Goal: Complete application form: Complete application form

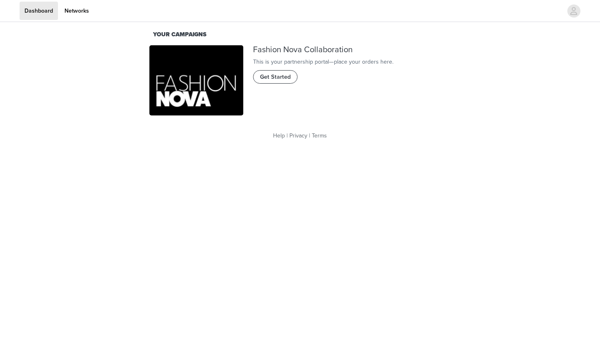
click at [275, 82] on span "Get Started" at bounding box center [275, 77] width 31 height 9
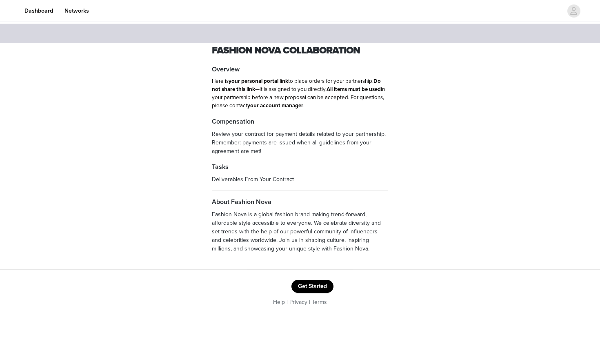
click at [307, 284] on button "Get Started" at bounding box center [312, 286] width 42 height 13
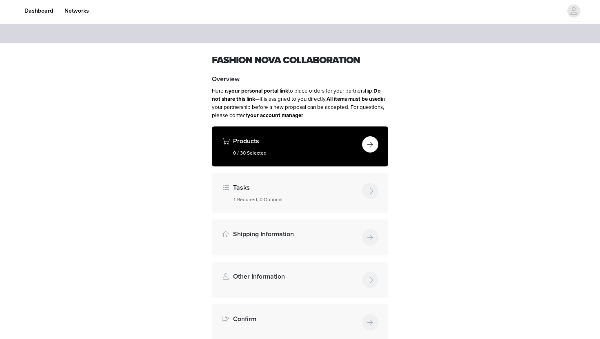
click at [364, 145] on button "button" at bounding box center [370, 144] width 16 height 16
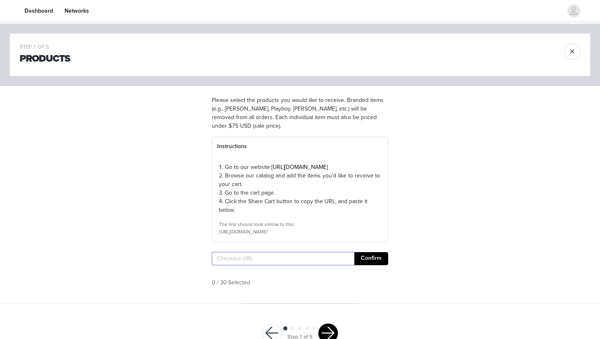
click at [244, 265] on input "text" at bounding box center [283, 258] width 142 height 13
paste input "[URL][DOMAIN_NAME]"
type input "[URL][DOMAIN_NAME]"
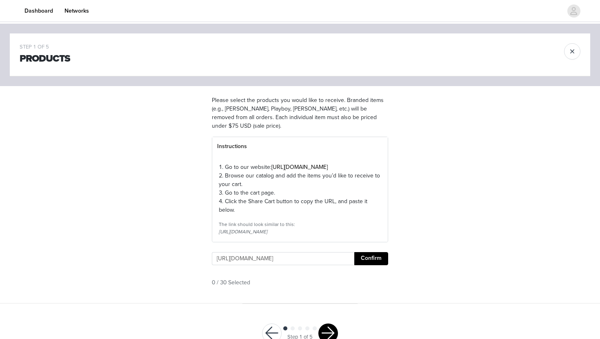
click at [369, 265] on button "Confirm" at bounding box center [371, 258] width 34 height 13
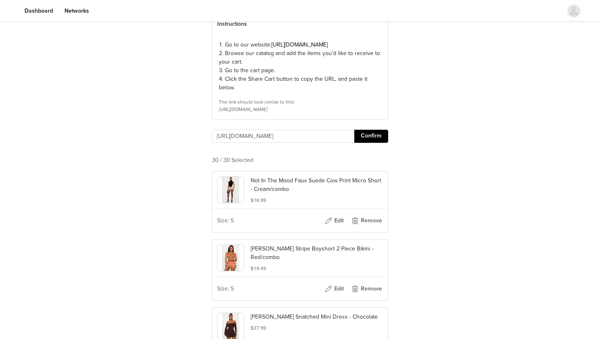
click at [364, 143] on button "Confirm" at bounding box center [371, 136] width 34 height 13
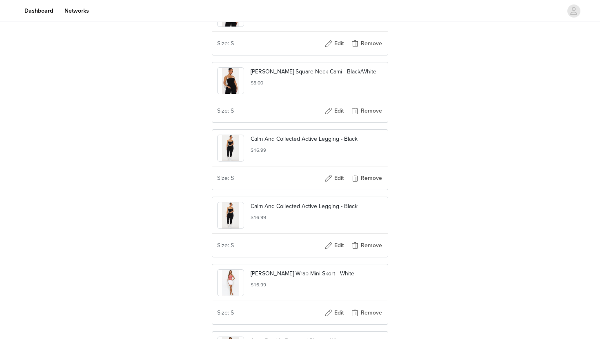
scroll to position [2062, 0]
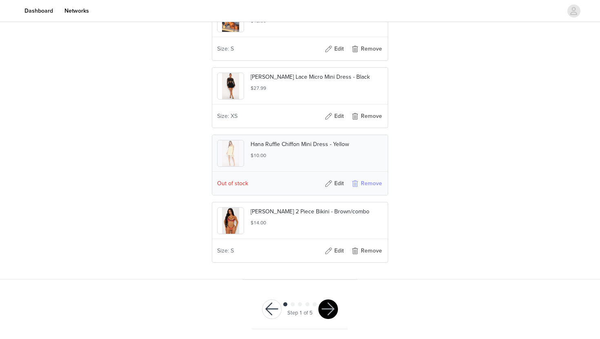
click at [360, 182] on button "Remove" at bounding box center [366, 183] width 33 height 13
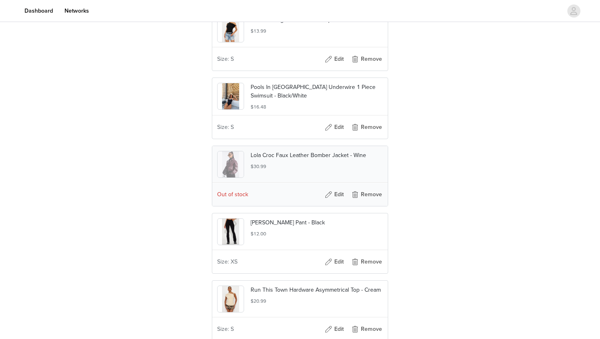
scroll to position [755, 0]
click at [355, 202] on button "Remove" at bounding box center [366, 195] width 33 height 13
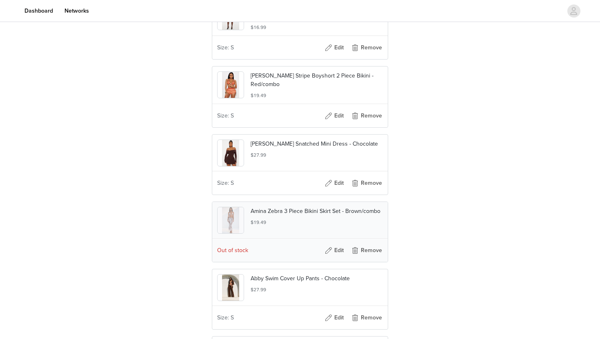
scroll to position [296, 0]
click at [362, 257] on button "Remove" at bounding box center [366, 250] width 33 height 13
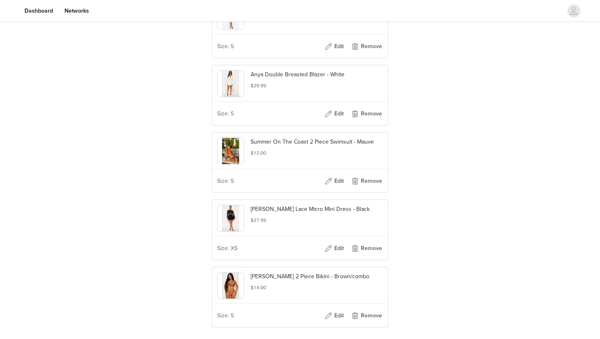
scroll to position [1860, 0]
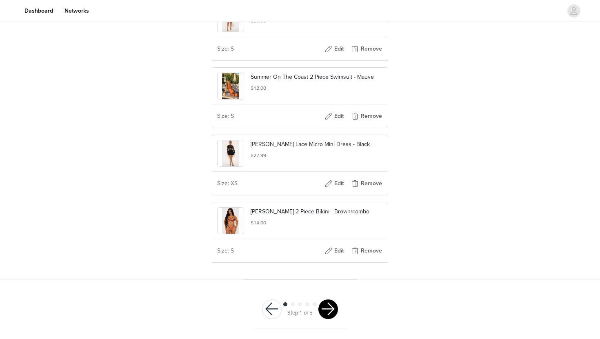
click at [324, 303] on button "button" at bounding box center [328, 310] width 20 height 20
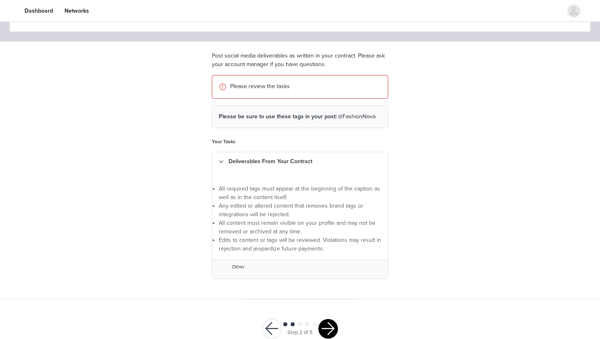
scroll to position [63, 0]
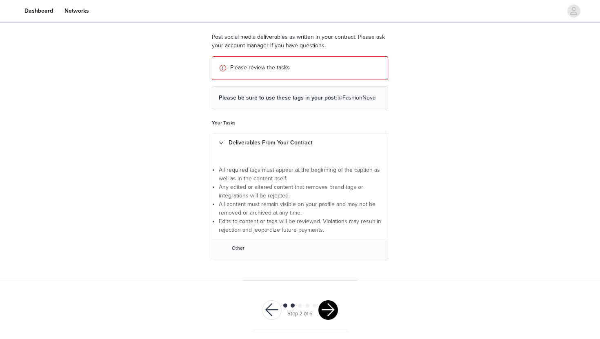
click at [324, 310] on button "button" at bounding box center [328, 310] width 20 height 20
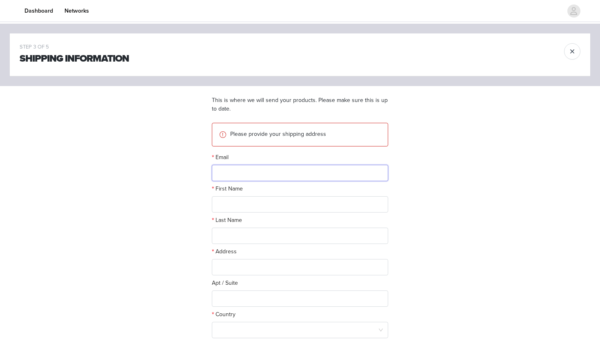
click at [255, 178] on input "text" at bounding box center [300, 173] width 176 height 16
type input "[EMAIL_ADDRESS][DOMAIN_NAME]"
click at [246, 204] on input "text" at bounding box center [300, 204] width 176 height 16
type input "Bailee"
click at [244, 236] on input "text" at bounding box center [300, 236] width 176 height 16
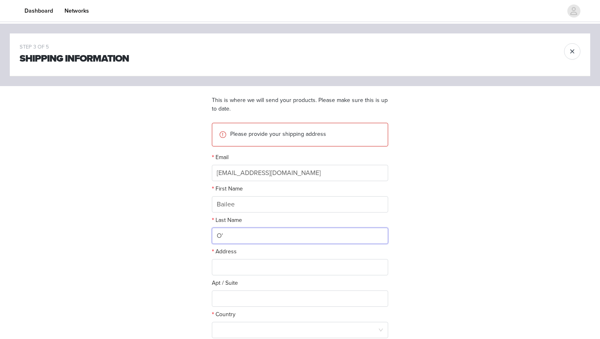
type input "O"
type input "[PERSON_NAME]"
drag, startPoint x: 241, startPoint y: 206, endPoint x: 199, endPoint y: 201, distance: 42.7
click at [199, 201] on div "STEP 3 OF 5 Shipping Information This is where we will send your products. Plea…" at bounding box center [300, 219] width 600 height 391
type input "[PERSON_NAME]"
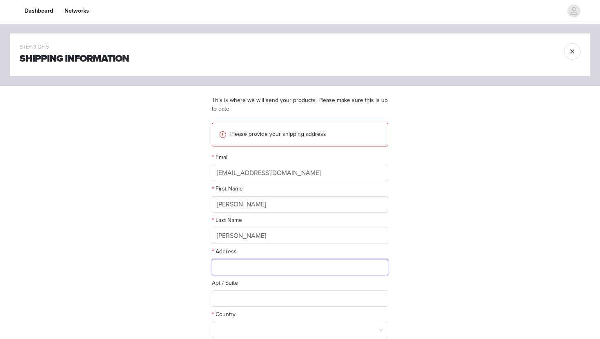
click at [240, 266] on input "text" at bounding box center [300, 267] width 176 height 16
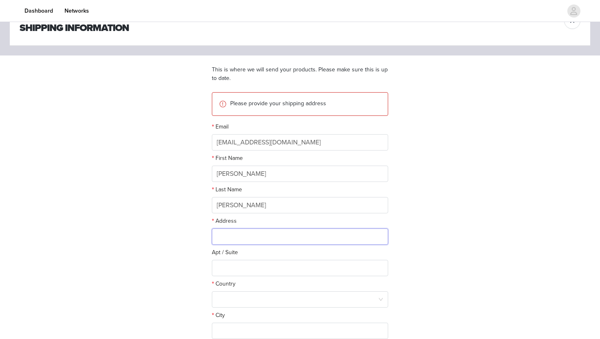
scroll to position [44, 0]
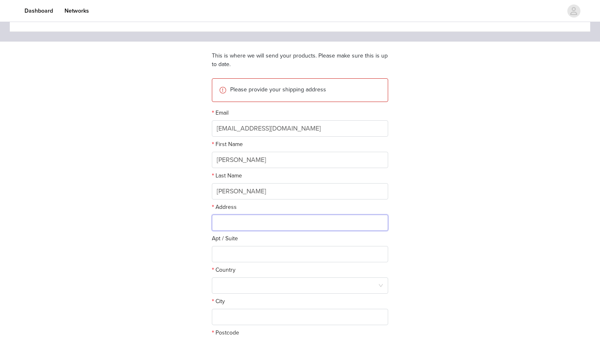
paste input "[STREET_ADDRESS][PERSON_NAME]"
type input "[STREET_ADDRESS][PERSON_NAME]"
click at [249, 280] on div at bounding box center [297, 286] width 161 height 16
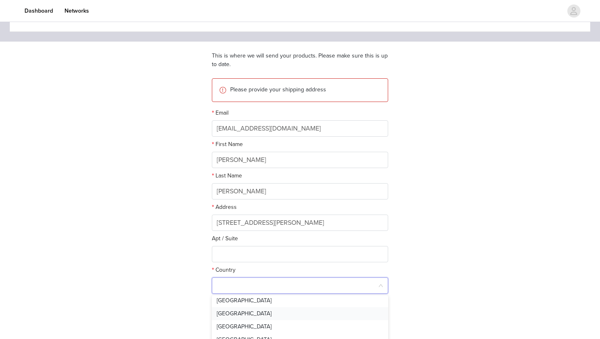
scroll to position [28, 0]
click at [242, 313] on li "[GEOGRAPHIC_DATA]" at bounding box center [300, 315] width 176 height 13
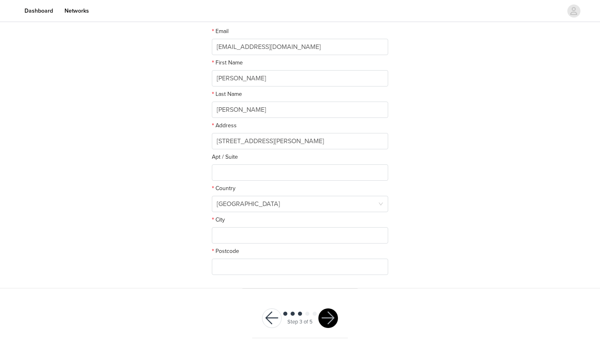
scroll to position [128, 0]
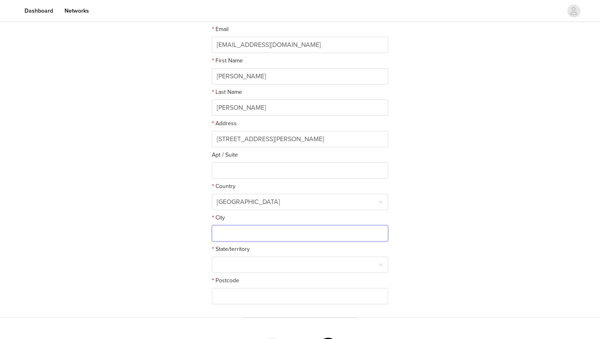
click at [225, 236] on input "text" at bounding box center [300, 233] width 176 height 16
drag, startPoint x: 344, startPoint y: 136, endPoint x: 260, endPoint y: 137, distance: 84.9
click at [260, 137] on input "[STREET_ADDRESS][PERSON_NAME]" at bounding box center [300, 139] width 176 height 16
click at [231, 231] on input "text" at bounding box center [300, 233] width 176 height 16
paste input "[GEOGRAPHIC_DATA]"
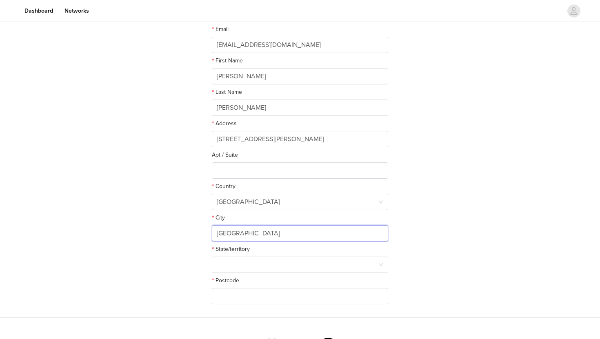
drag, startPoint x: 300, startPoint y: 231, endPoint x: 266, endPoint y: 232, distance: 34.3
click at [266, 233] on input "[GEOGRAPHIC_DATA]" at bounding box center [300, 233] width 176 height 16
type input "Colloray Plateau"
click at [247, 264] on div at bounding box center [297, 265] width 161 height 16
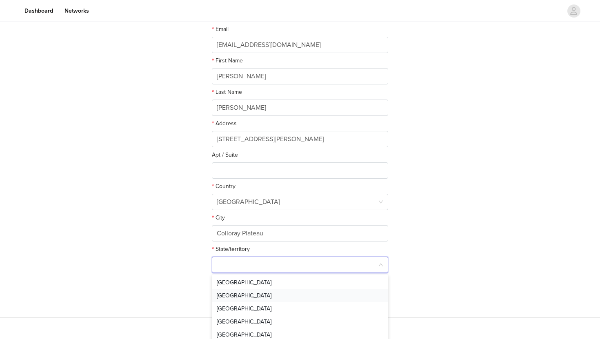
click at [247, 293] on li "[GEOGRAPHIC_DATA]" at bounding box center [300, 295] width 176 height 13
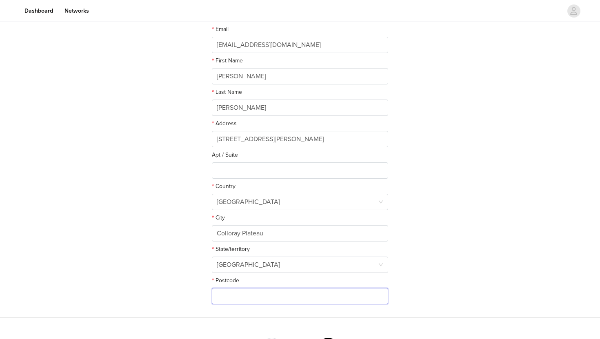
click at [229, 299] on input "text" at bounding box center [300, 296] width 176 height 16
paste input "NSW 2097"
drag, startPoint x: 234, startPoint y: 298, endPoint x: 184, endPoint y: 295, distance: 49.5
click at [184, 295] on div "STEP 3 OF 5 Shipping Information This is where we will send your products. Plea…" at bounding box center [300, 107] width 600 height 422
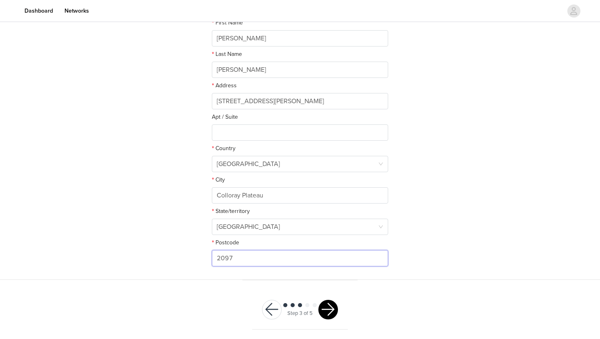
type input "2097"
click at [330, 309] on button "button" at bounding box center [328, 310] width 20 height 20
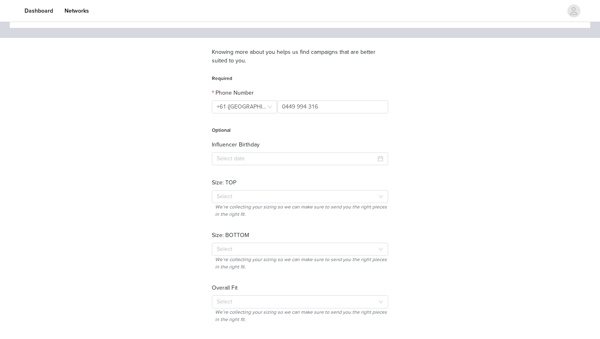
scroll to position [115, 0]
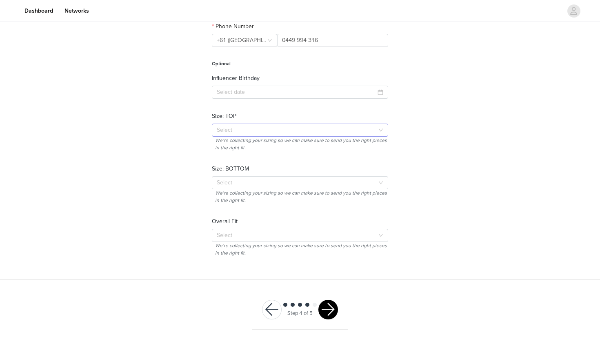
click at [229, 130] on div "Select" at bounding box center [296, 130] width 158 height 8
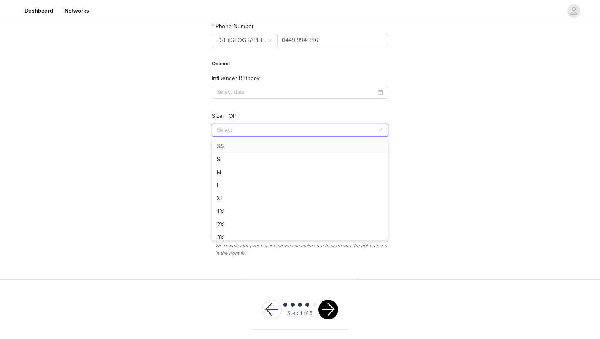
click at [227, 151] on li "XS" at bounding box center [300, 146] width 176 height 13
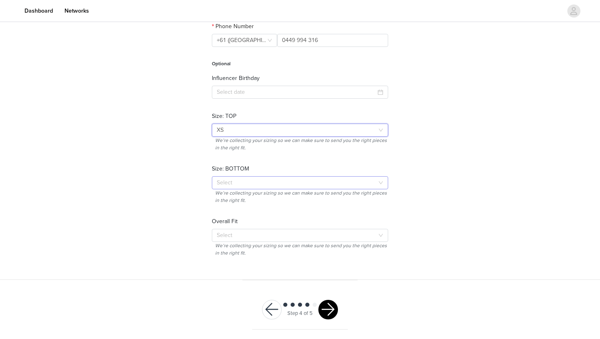
click at [224, 184] on div "Select" at bounding box center [296, 183] width 158 height 8
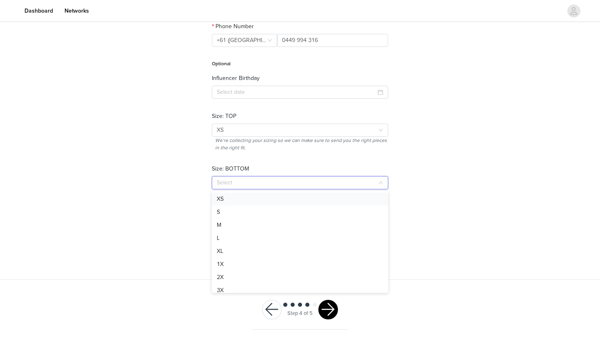
click at [229, 201] on li "XS" at bounding box center [300, 199] width 176 height 13
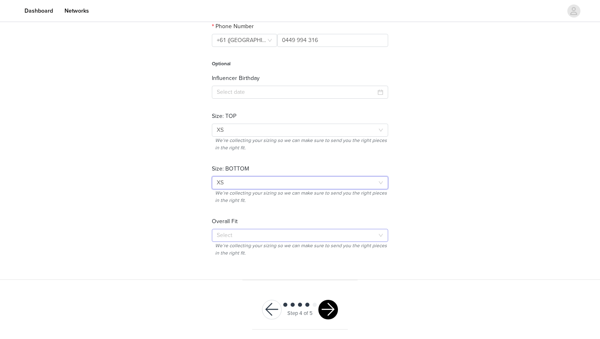
click at [226, 233] on div "Select" at bounding box center [296, 235] width 158 height 8
click at [226, 250] on li "Fitted" at bounding box center [300, 251] width 176 height 13
click at [236, 237] on div "Select Fitted" at bounding box center [297, 235] width 161 height 12
click at [229, 264] on li "True To Size" at bounding box center [300, 264] width 176 height 13
click at [322, 310] on button "button" at bounding box center [328, 310] width 20 height 20
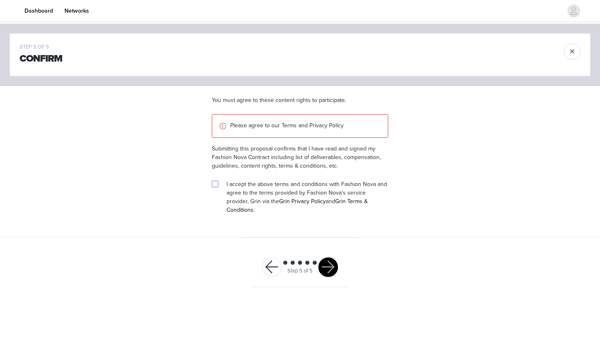
click at [216, 186] on input "checkbox" at bounding box center [215, 184] width 6 height 6
checkbox input "true"
click at [329, 258] on button "button" at bounding box center [328, 268] width 20 height 20
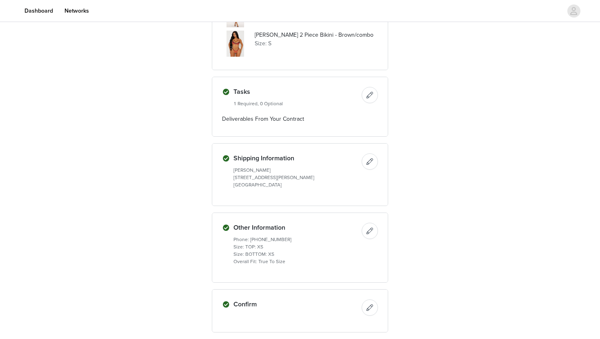
scroll to position [961, 0]
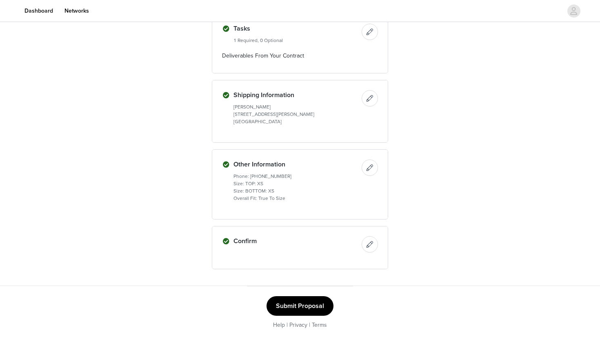
click at [296, 302] on button "Submit Proposal" at bounding box center [299, 306] width 67 height 20
